Goal: Task Accomplishment & Management: Use online tool/utility

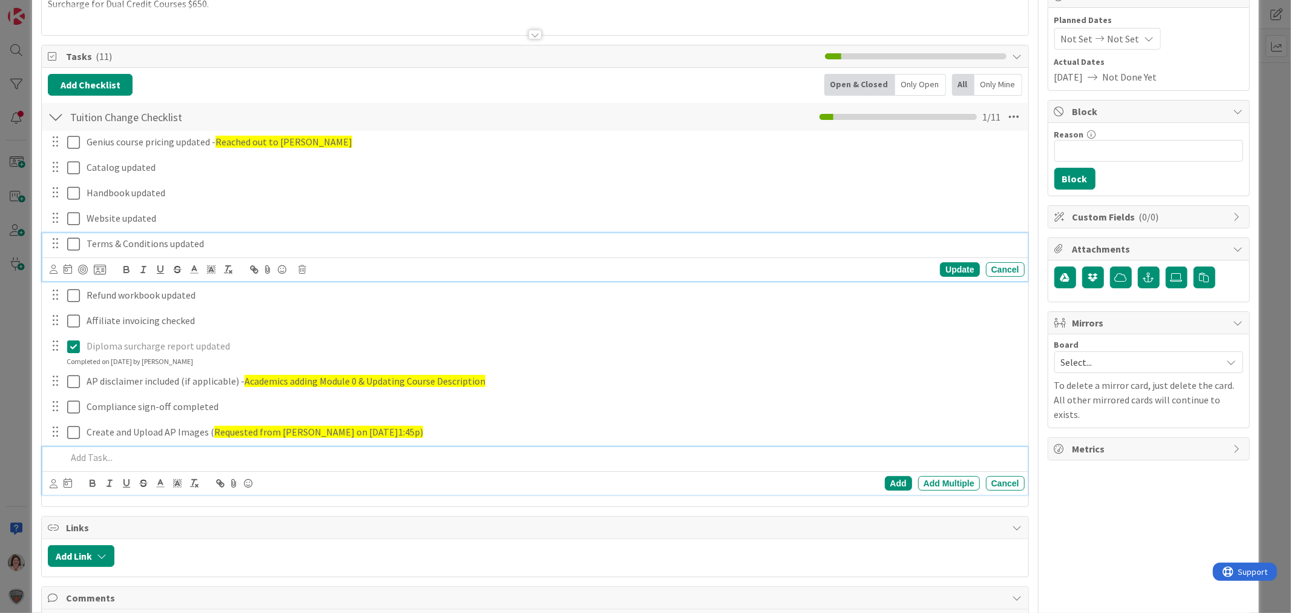
scroll to position [160, 0]
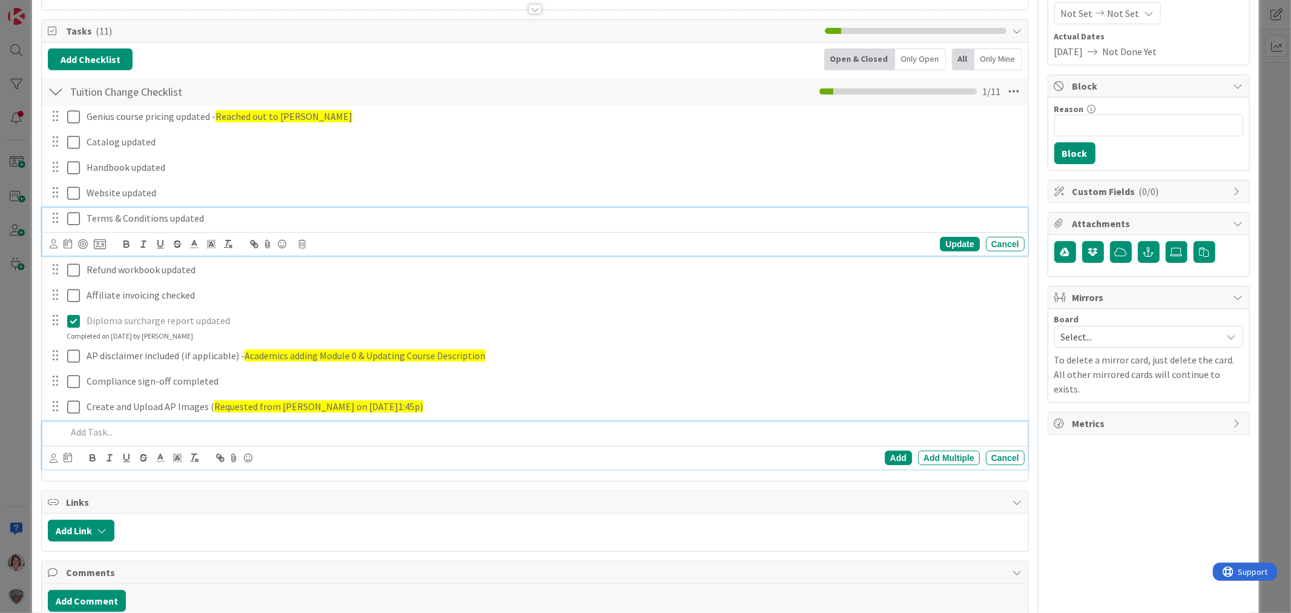
click at [225, 249] on div "Terms & Conditions updated Update Cancel" at bounding box center [534, 232] width 985 height 48
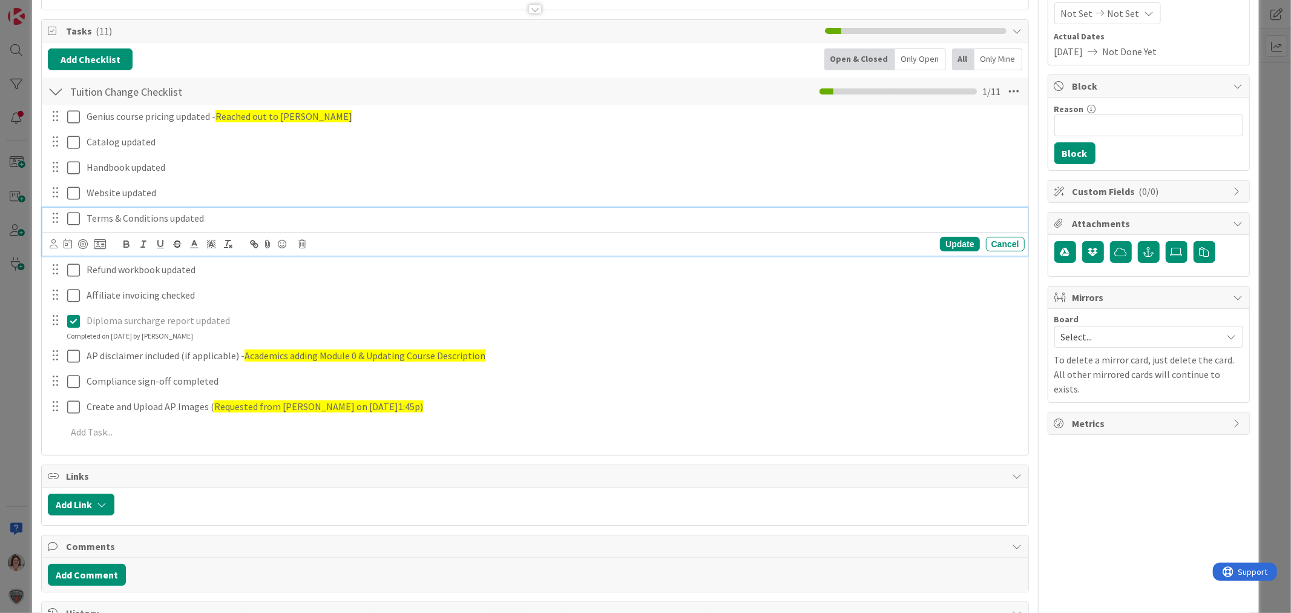
click at [12, 442] on div "ID 28984 Student Operations In Progress Title 26 / 128 Prepare Fully - AP Cours…" at bounding box center [645, 306] width 1291 height 613
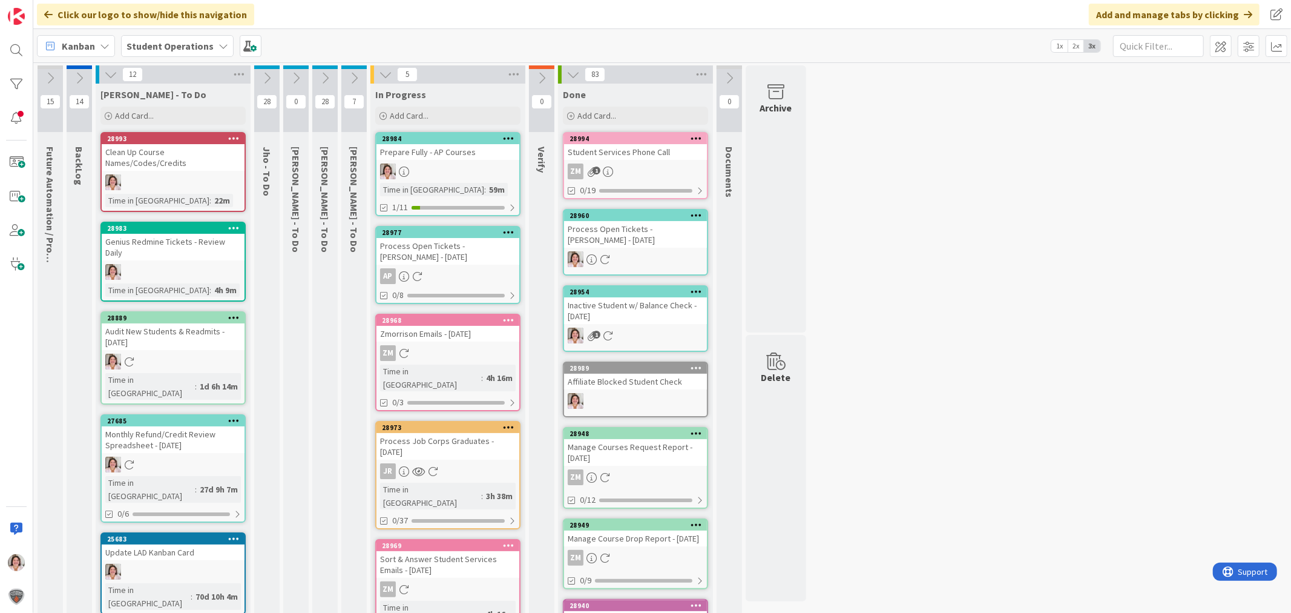
click at [458, 172] on div at bounding box center [448, 171] width 143 height 16
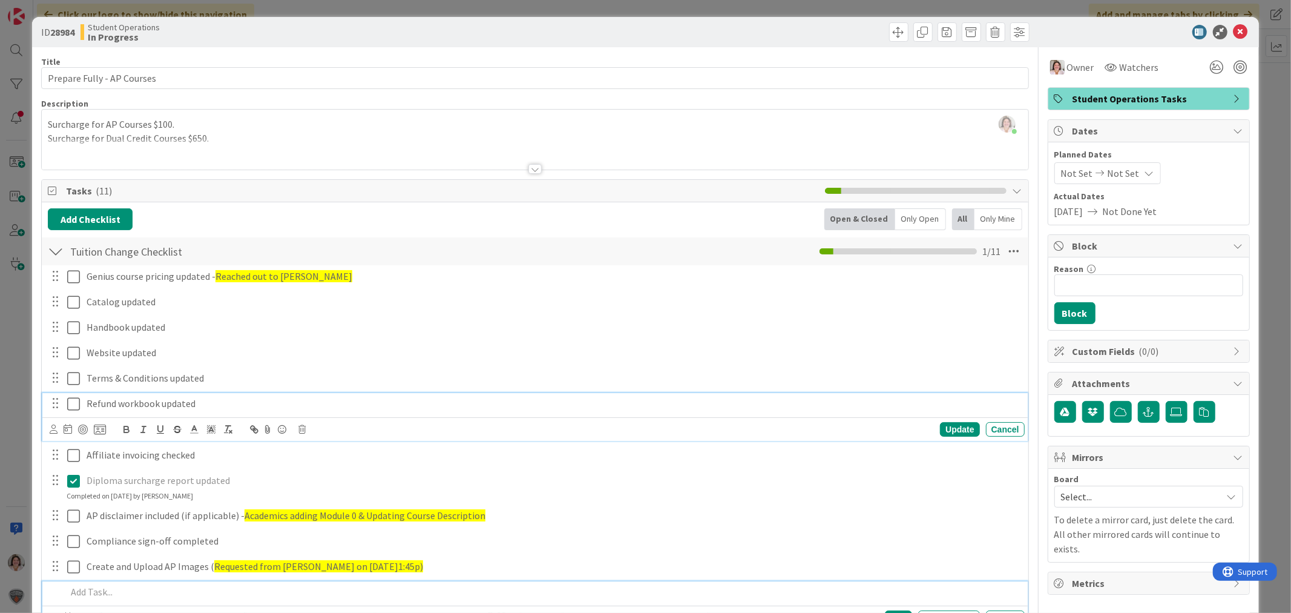
click at [79, 403] on icon at bounding box center [73, 403] width 13 height 15
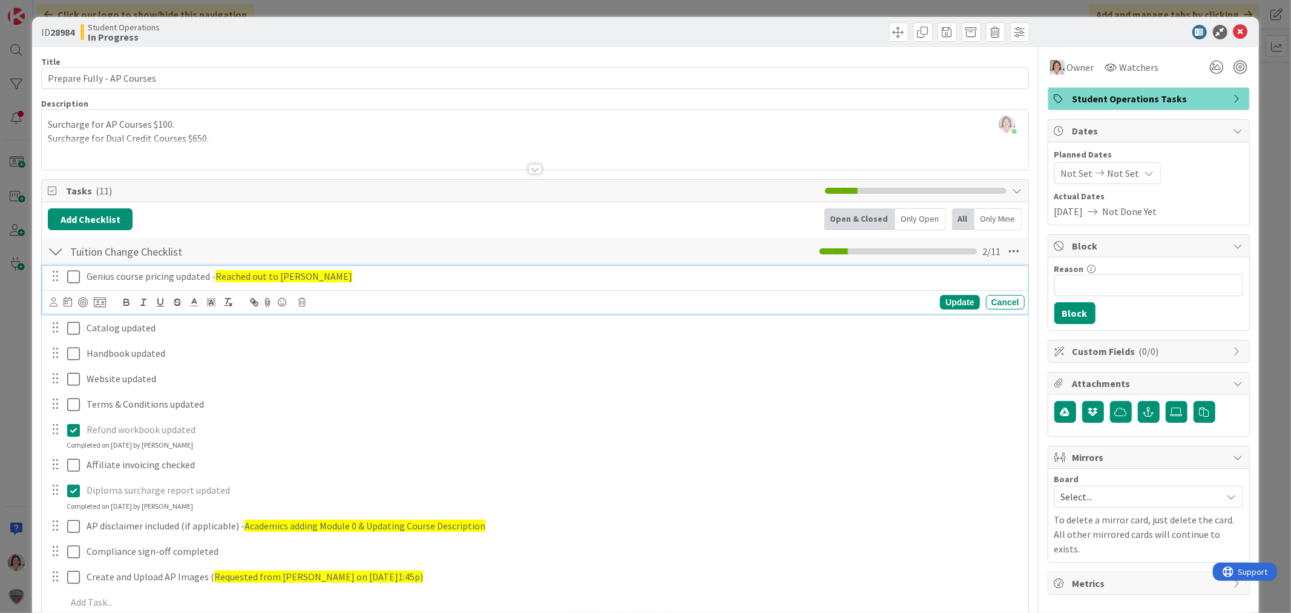
click at [303, 279] on p "Genius course pricing updated - Reached out to [PERSON_NAME]" at bounding box center [553, 276] width 933 height 14
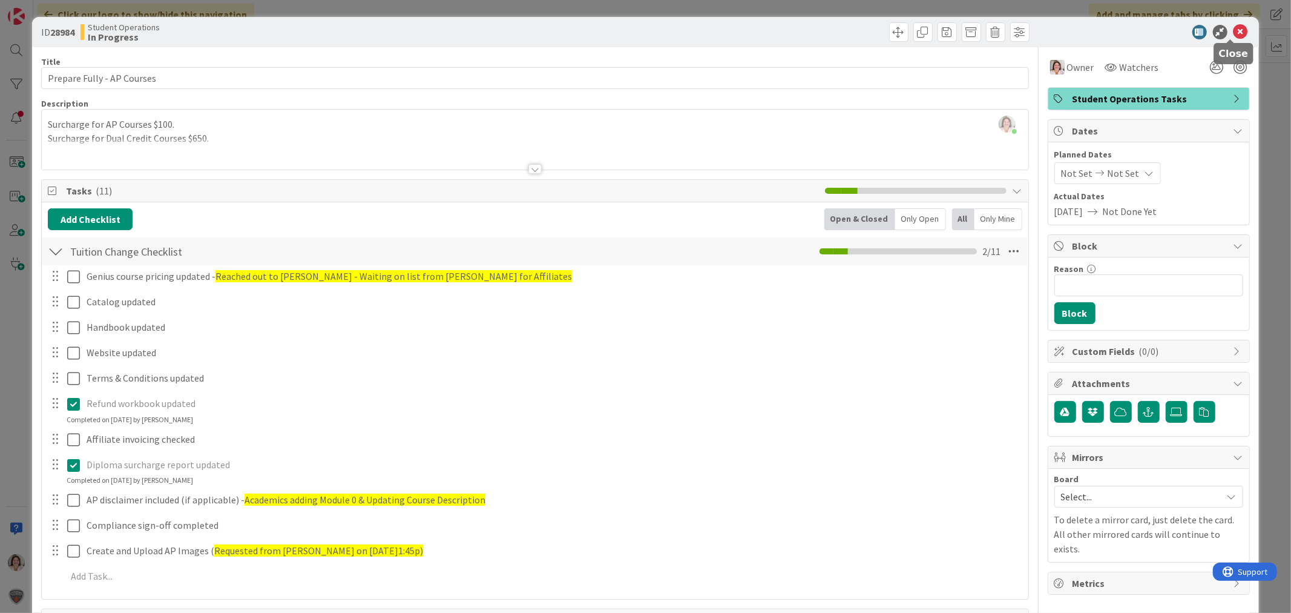
click at [1234, 30] on icon at bounding box center [1241, 32] width 15 height 15
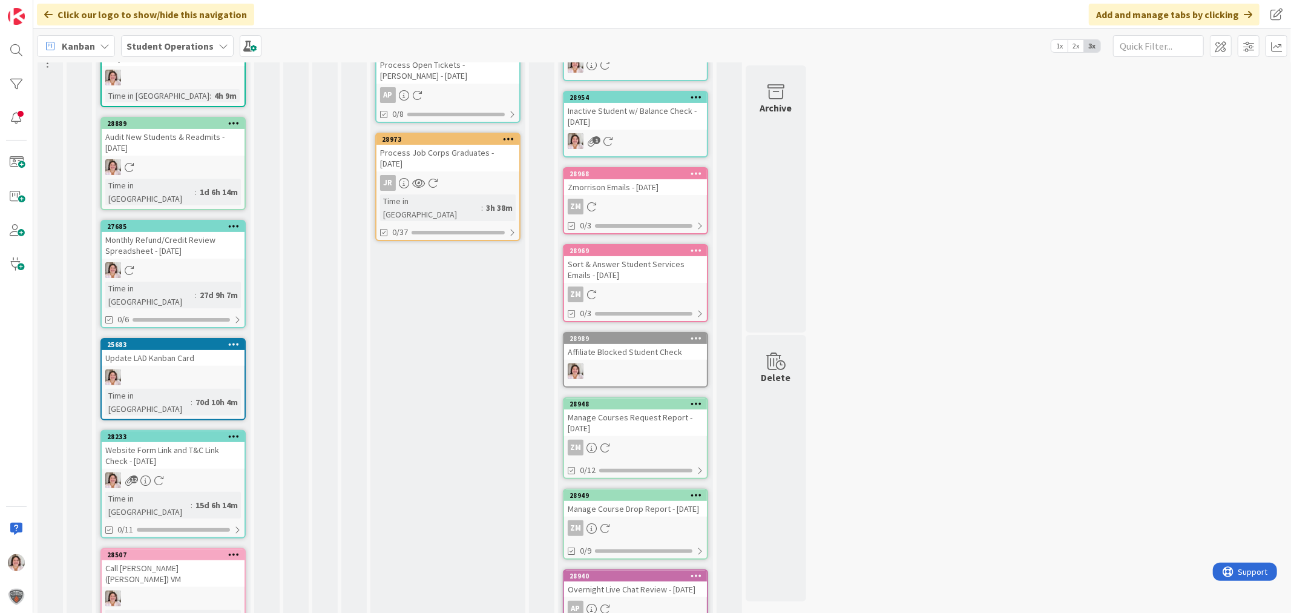
scroll to position [178, 0]
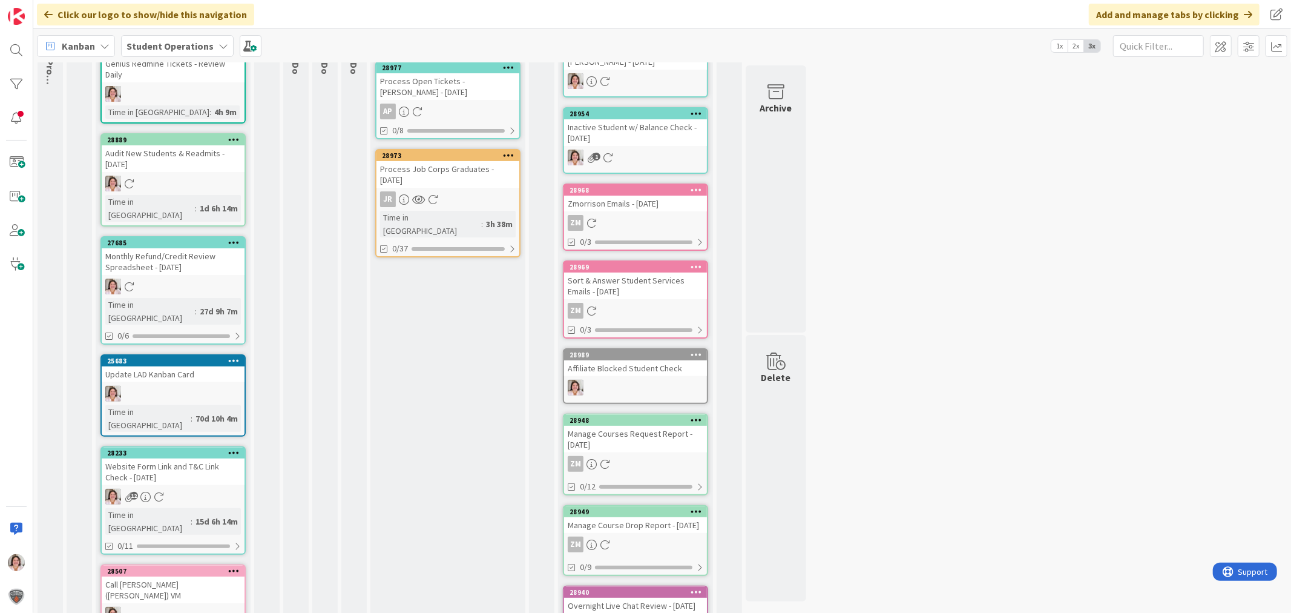
click at [184, 488] on div "12" at bounding box center [173, 496] width 143 height 16
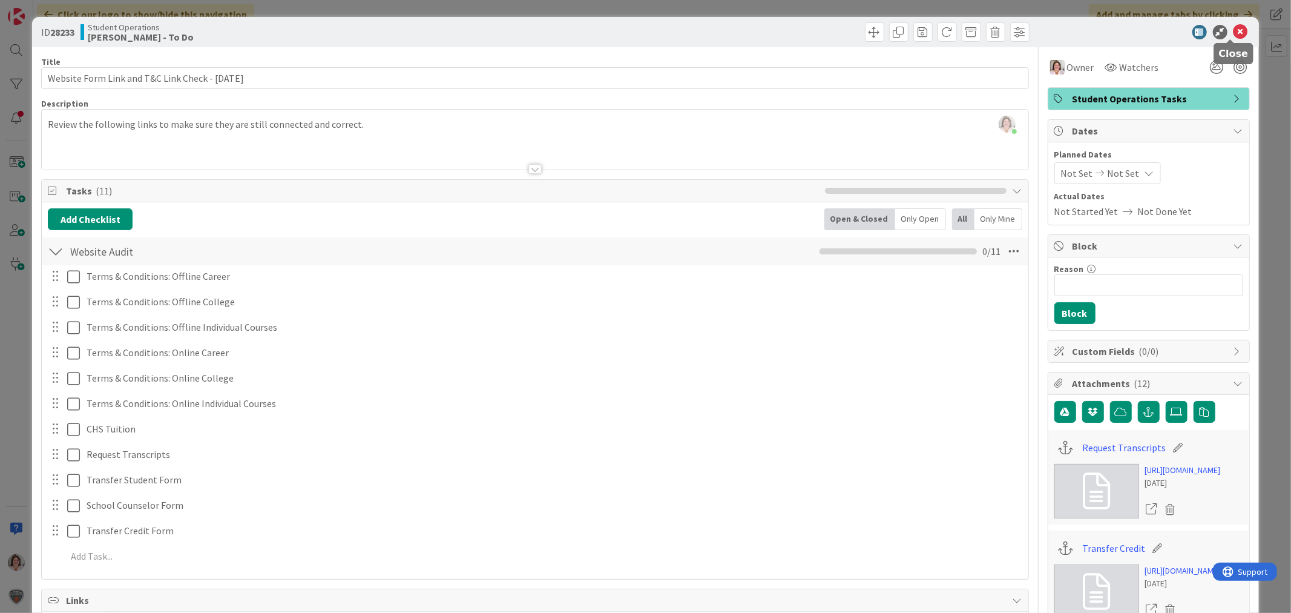
click at [1234, 31] on icon at bounding box center [1241, 32] width 15 height 15
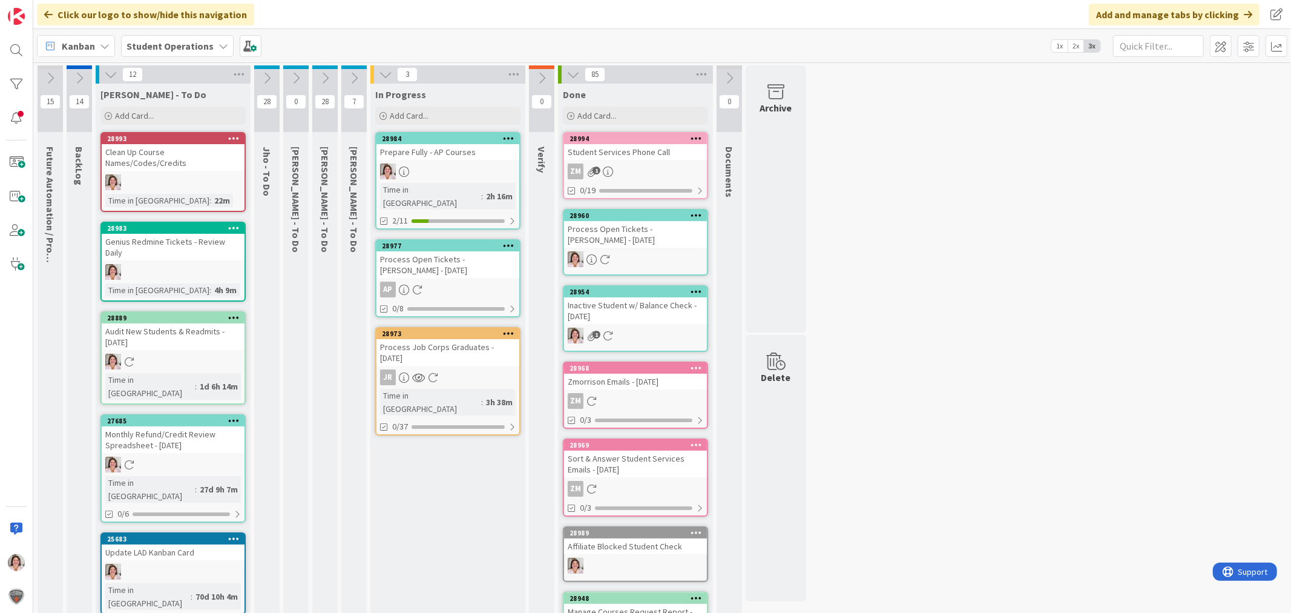
click at [483, 189] on div "2h 16m" at bounding box center [499, 195] width 33 height 13
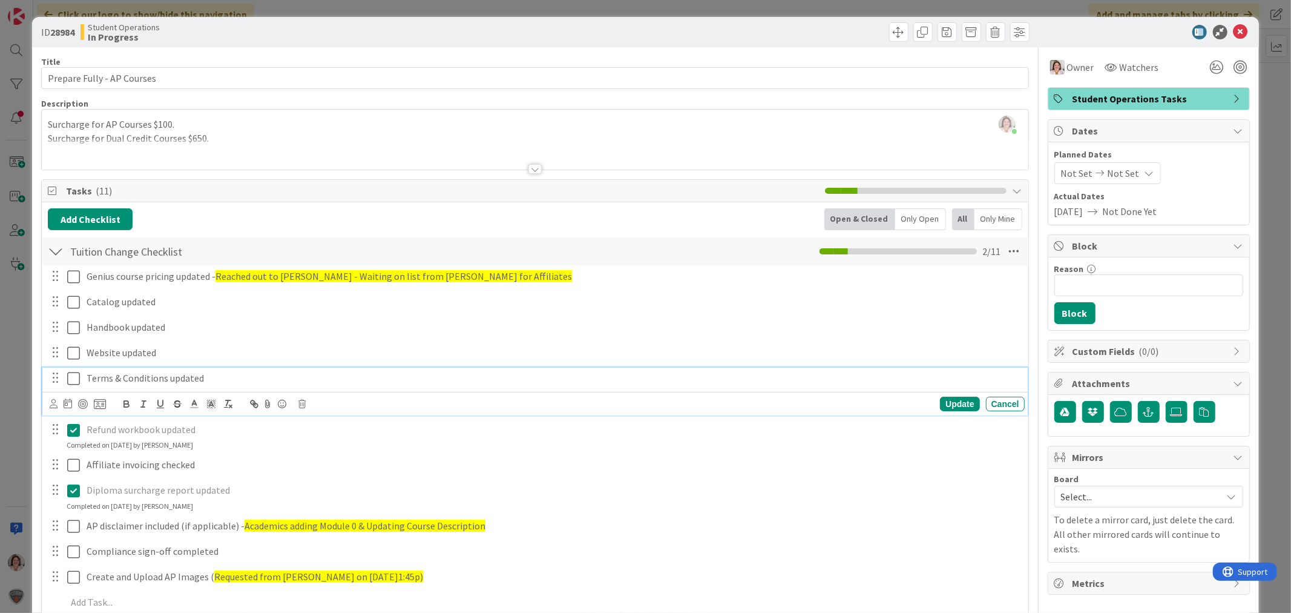
click at [212, 372] on p "Terms & Conditions updated" at bounding box center [553, 378] width 933 height 14
drag, startPoint x: 473, startPoint y: 377, endPoint x: 202, endPoint y: 378, distance: 270.6
click at [202, 378] on p "Terms & Conditions updated (Waiting on response from [PERSON_NAME] regarding Du…" at bounding box center [553, 378] width 933 height 14
click at [211, 406] on icon at bounding box center [211, 403] width 11 height 11
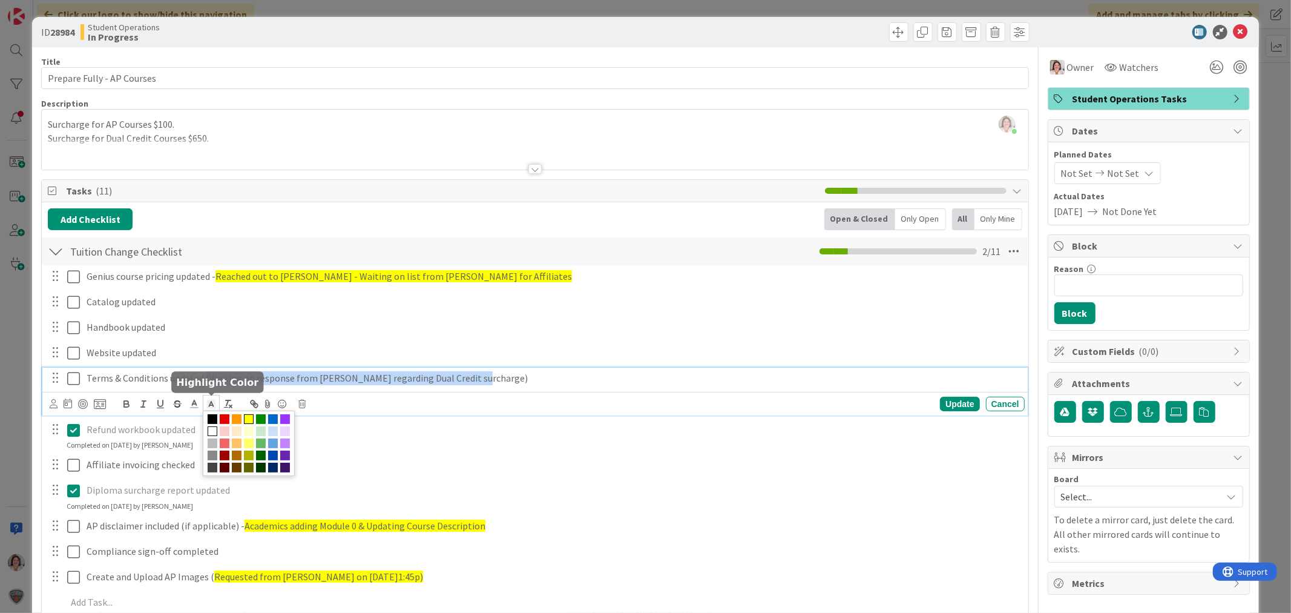
click at [252, 422] on span at bounding box center [249, 419] width 10 height 10
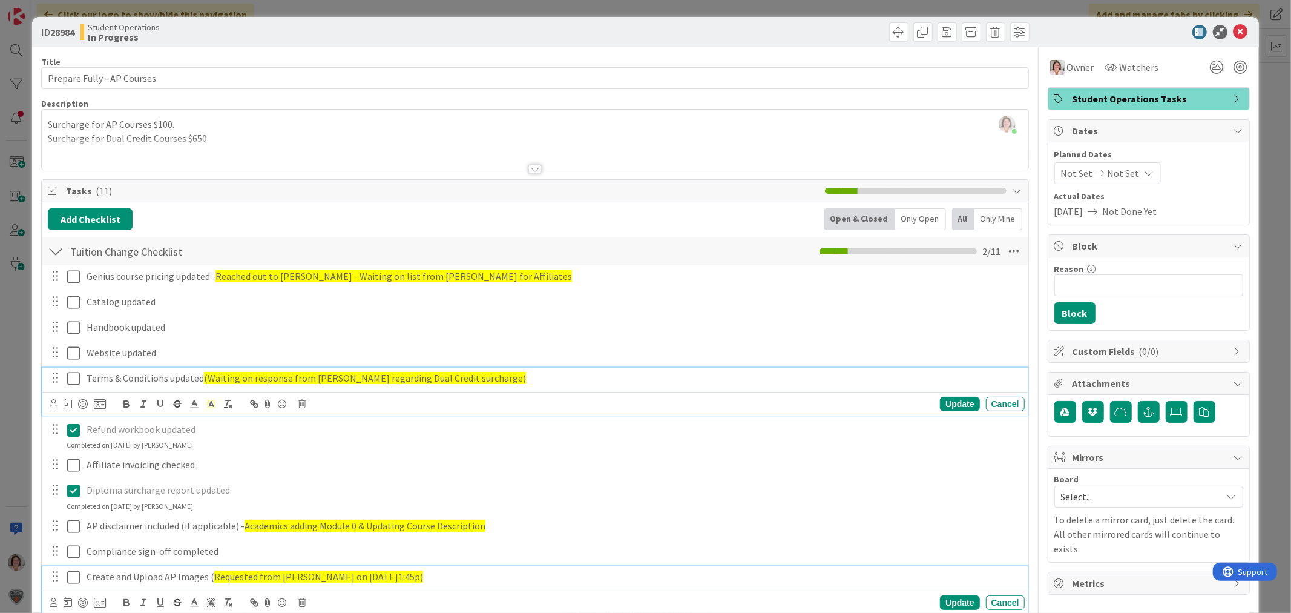
click at [785, 573] on p "Create and Upload AP Images ( Requested from [PERSON_NAME] on [DATE]1:45p)" at bounding box center [553, 577] width 933 height 14
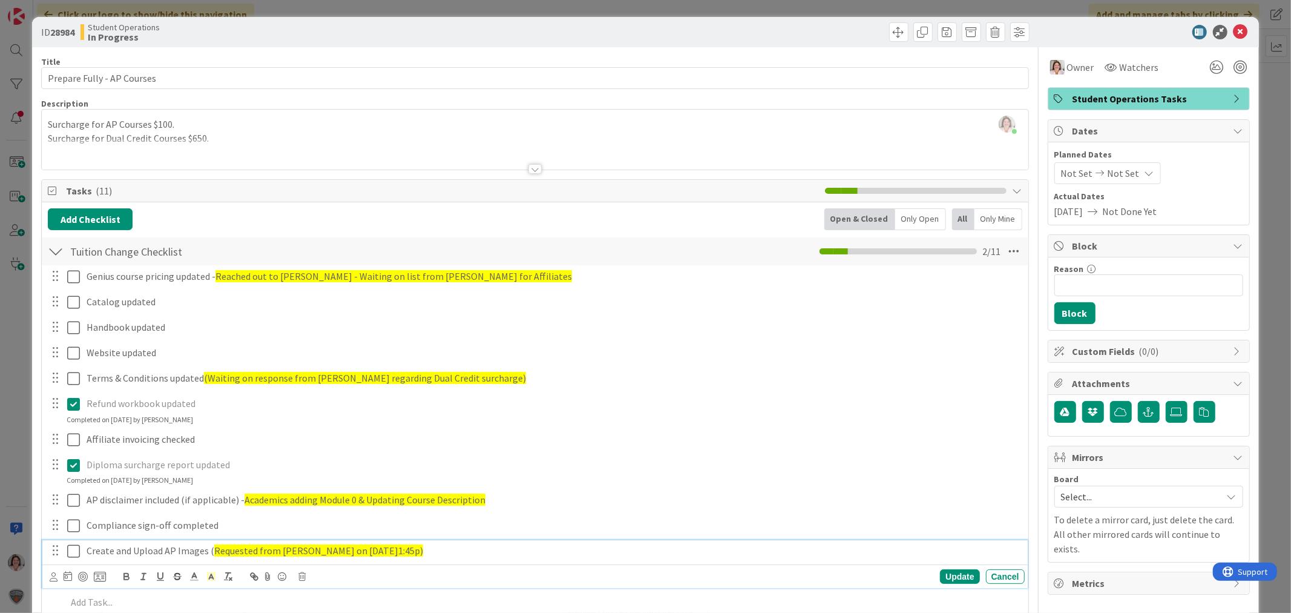
click at [73, 402] on icon at bounding box center [73, 403] width 13 height 15
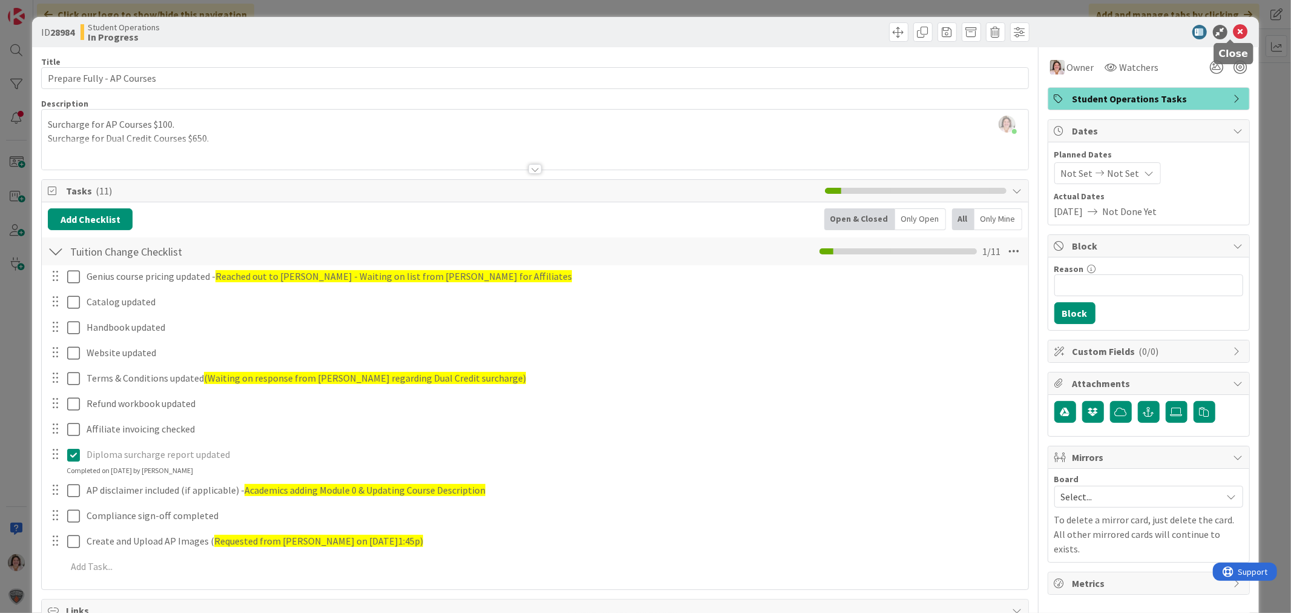
click at [1234, 28] on icon at bounding box center [1241, 32] width 15 height 15
